Goal: Information Seeking & Learning: Learn about a topic

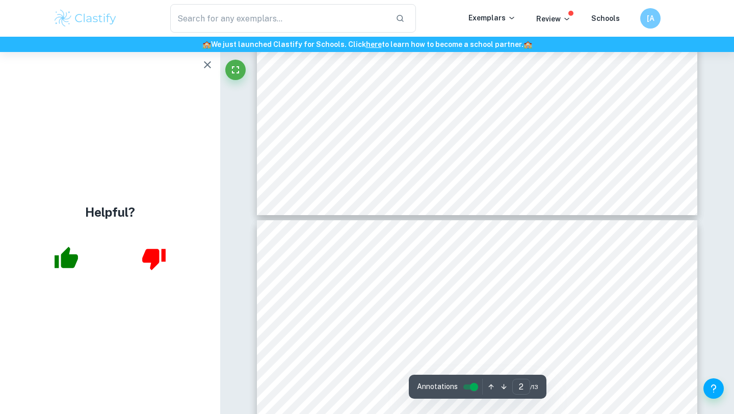
scroll to position [1171, 0]
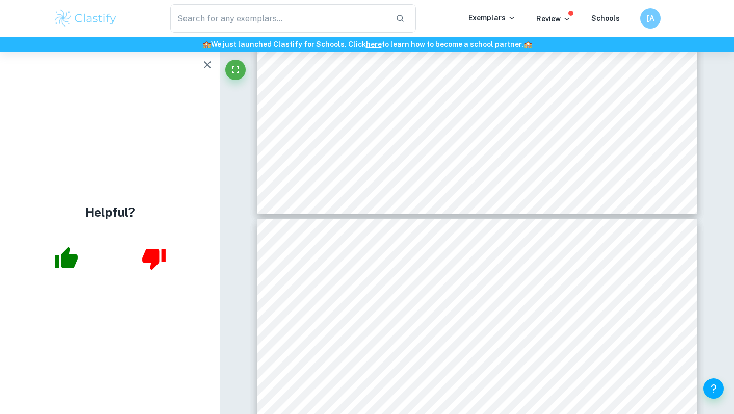
type input "3"
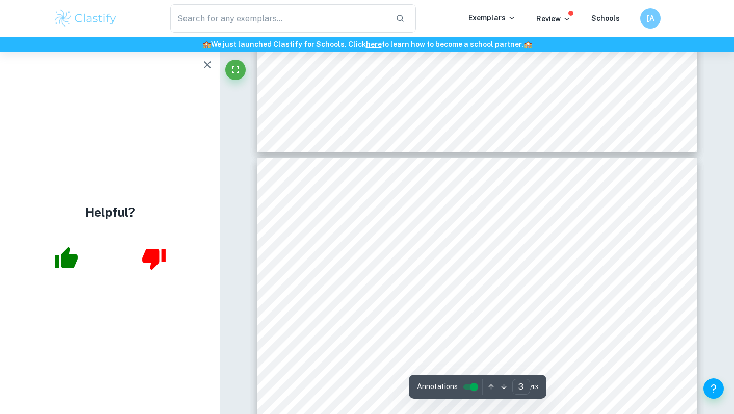
scroll to position [1238, 0]
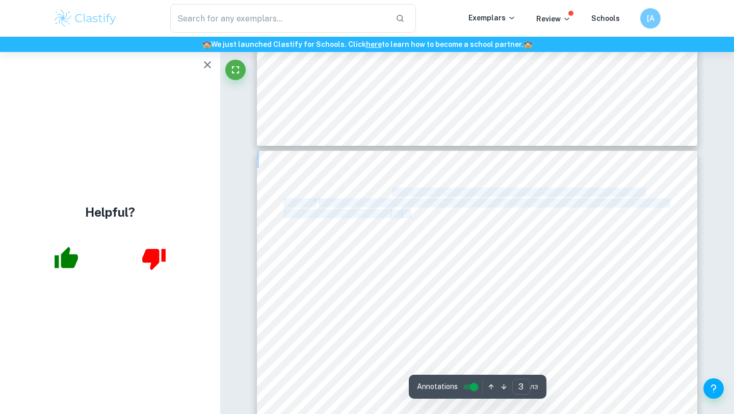
drag, startPoint x: 392, startPoint y: 191, endPoint x: 412, endPoint y: 209, distance: 26.7
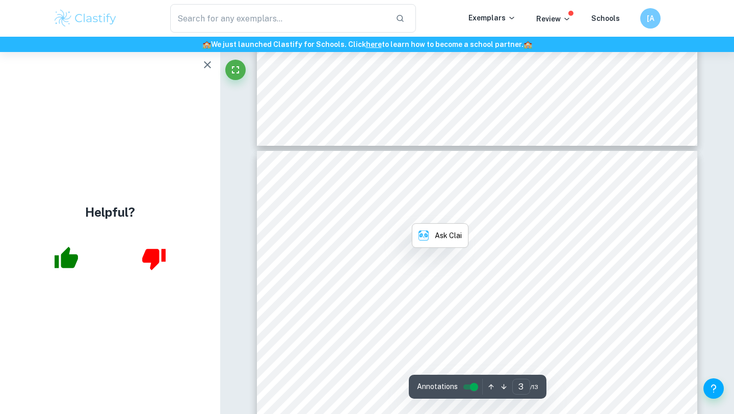
click at [396, 239] on span "electron orbitals are repelled by the electrons in the dative bonds, although n…" at bounding box center [469, 237] width 370 height 8
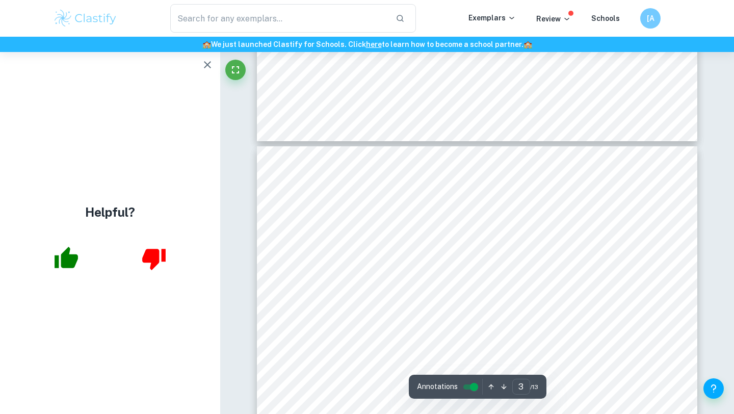
scroll to position [1247, 0]
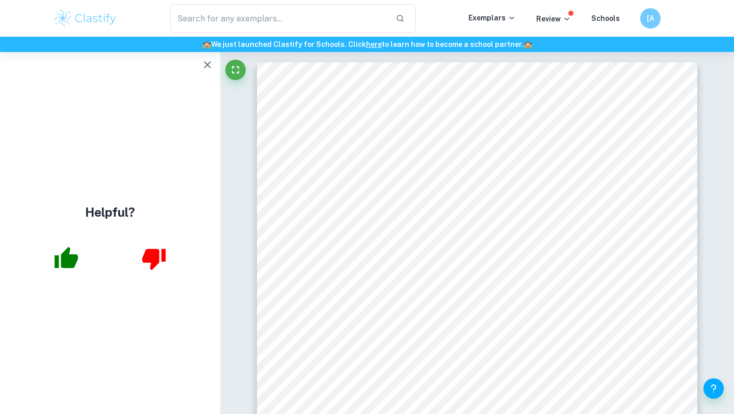
scroll to position [52, 0]
